Goal: Browse casually: Explore the website without a specific task or goal

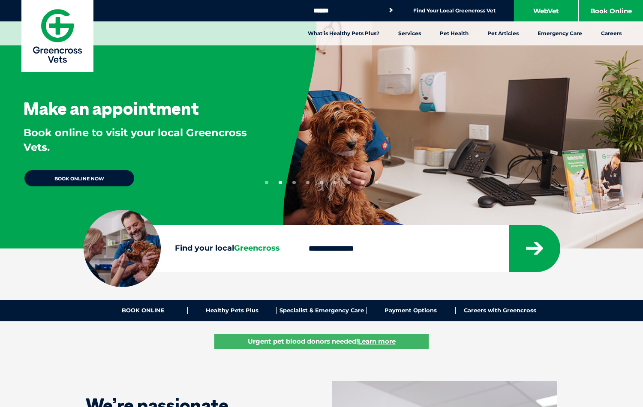
click at [267, 183] on button "1" at bounding box center [266, 182] width 3 height 3
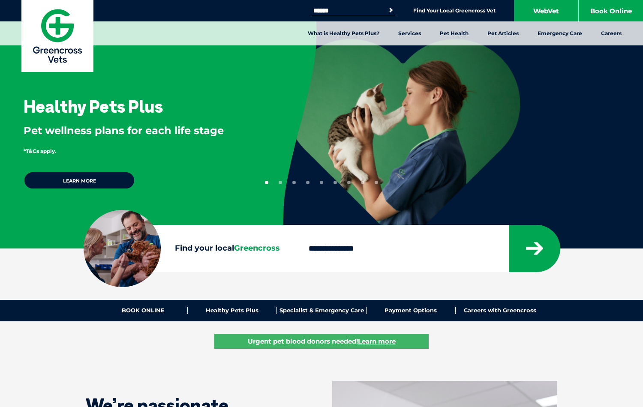
click at [280, 183] on button "2" at bounding box center [280, 182] width 3 height 3
click at [294, 183] on button "3" at bounding box center [293, 182] width 3 height 3
click at [308, 183] on button "4" at bounding box center [307, 182] width 3 height 3
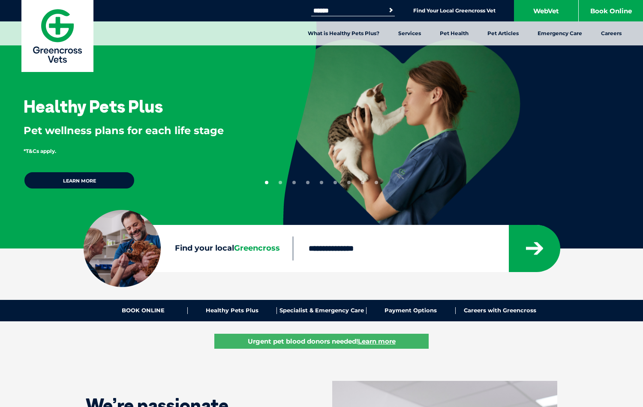
click at [308, 183] on button "4" at bounding box center [307, 182] width 3 height 3
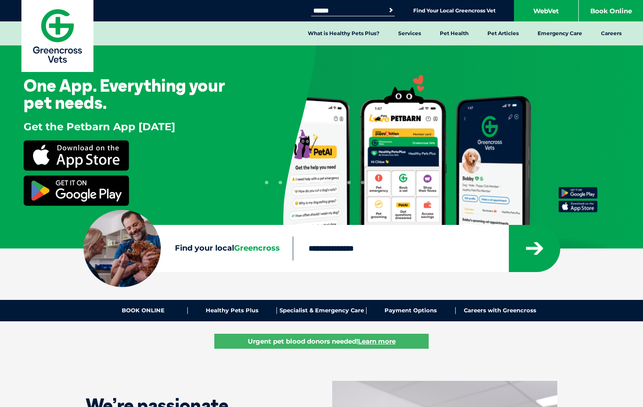
click at [322, 183] on button "5" at bounding box center [321, 182] width 3 height 3
